Goal: Register for event/course

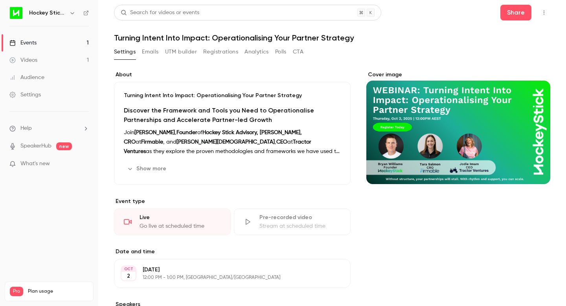
click at [42, 44] on link "Events 1" at bounding box center [49, 42] width 98 height 17
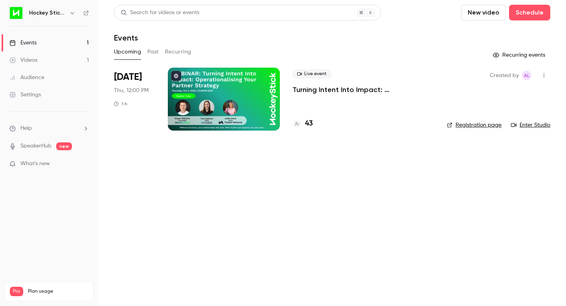
click at [239, 109] on div at bounding box center [224, 99] width 112 height 63
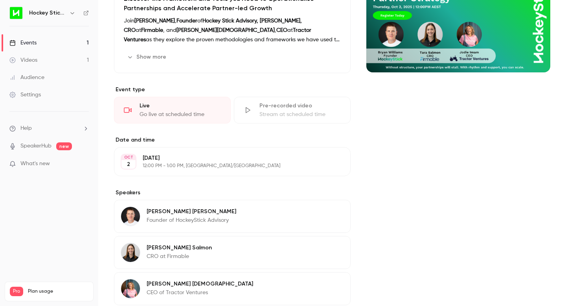
scroll to position [135, 0]
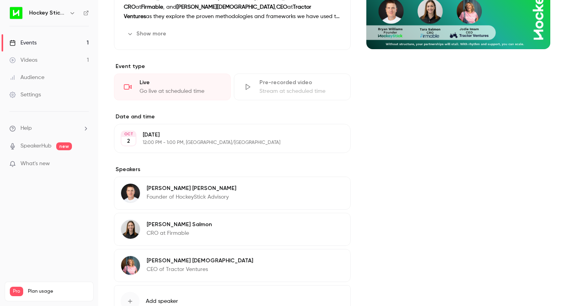
click at [42, 41] on link "Events 1" at bounding box center [49, 42] width 98 height 17
